Goal: Task Accomplishment & Management: Manage account settings

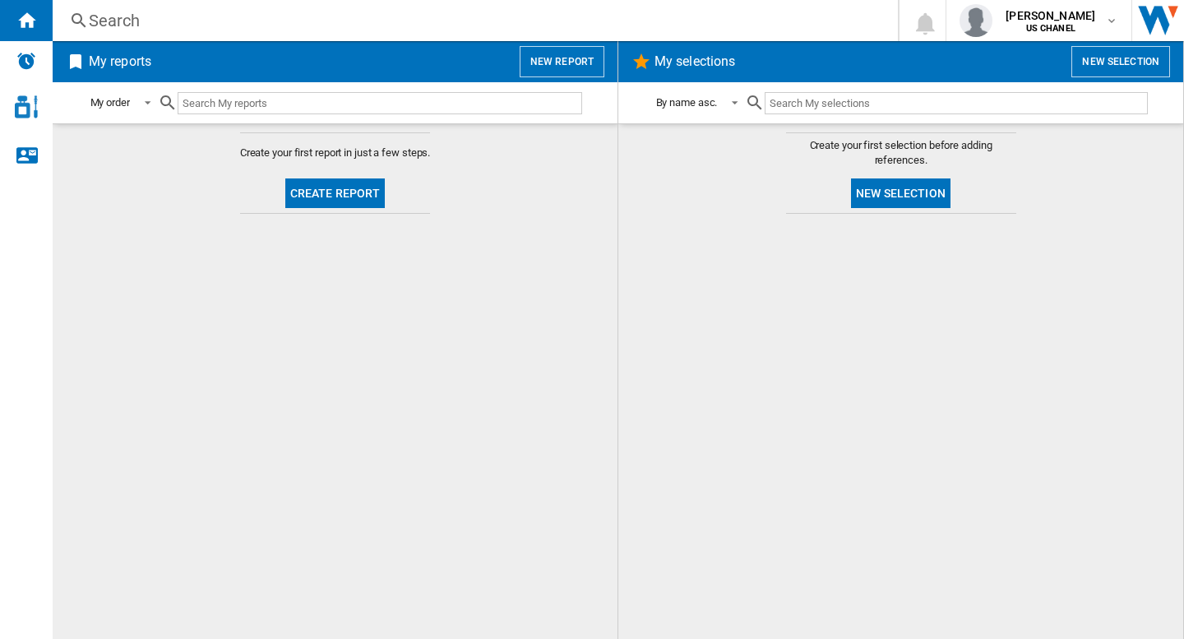
click at [1124, 32] on md-menu-bar "[PERSON_NAME] US CHANEL US CHANEL My settings Logout" at bounding box center [1038, 20] width 185 height 41
click at [1106, 31] on div "[PERSON_NAME] US CHANEL" at bounding box center [1038, 20] width 159 height 33
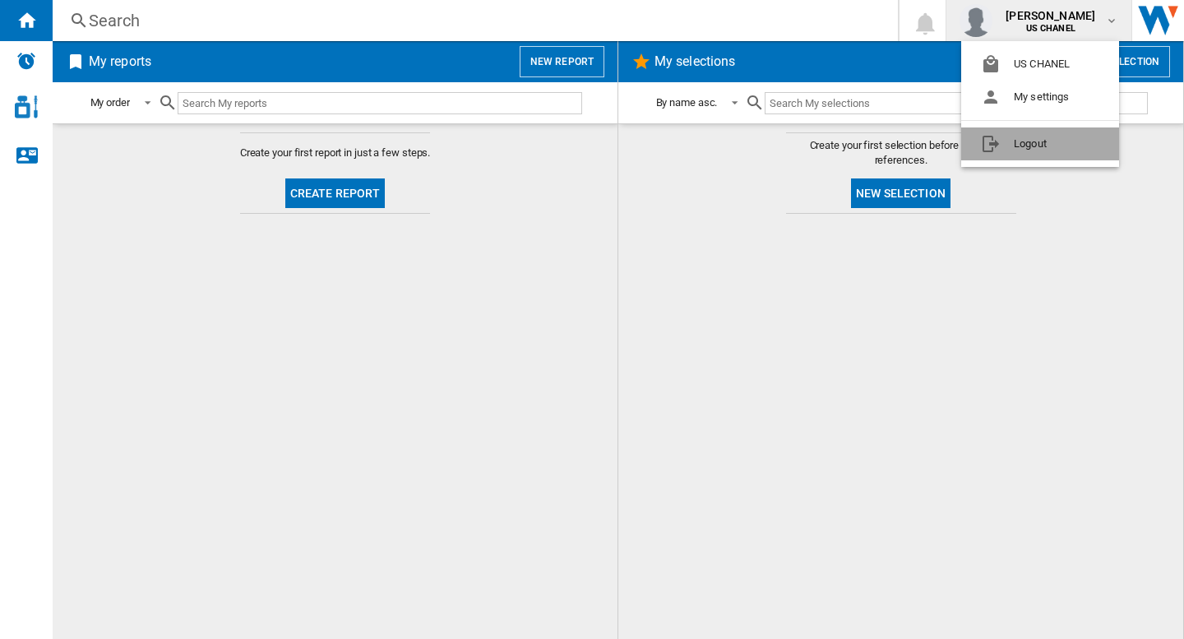
click at [1043, 147] on button "Logout" at bounding box center [1040, 143] width 158 height 33
